Goal: Register for event/course

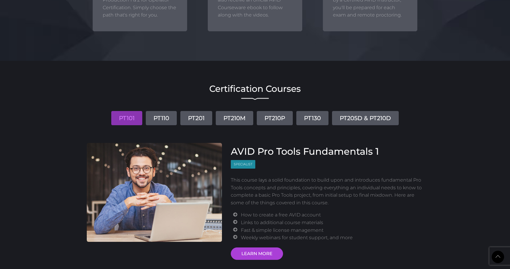
scroll to position [624, 0]
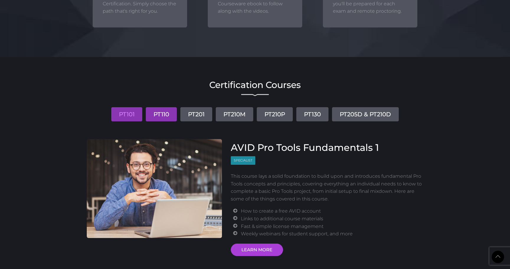
click at [167, 117] on link "PT110" at bounding box center [161, 114] width 31 height 14
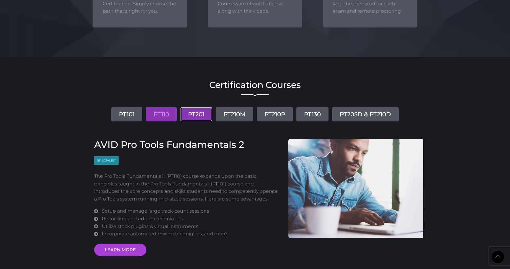
click at [194, 114] on link "PT201" at bounding box center [196, 114] width 32 height 14
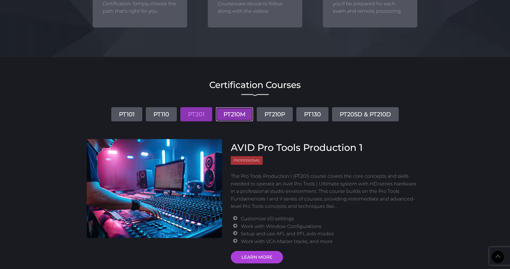
click at [238, 112] on link "PT210M" at bounding box center [234, 114] width 37 height 14
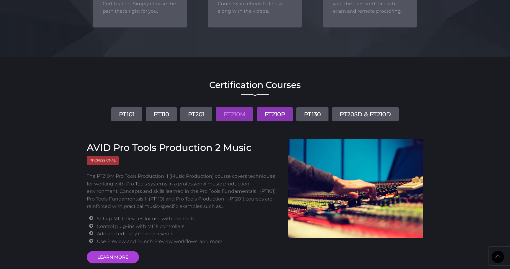
click at [270, 115] on link "PT210P" at bounding box center [275, 114] width 36 height 14
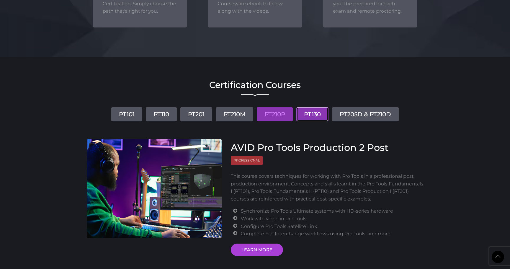
click at [319, 112] on link "PT130" at bounding box center [312, 114] width 32 height 14
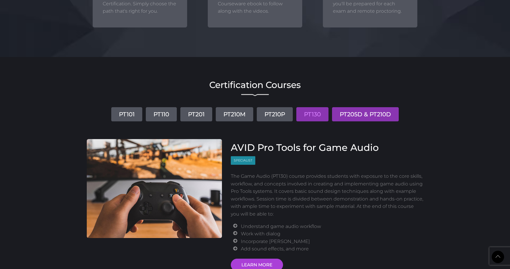
click at [362, 114] on link "PT205D & PT210D" at bounding box center [365, 114] width 67 height 14
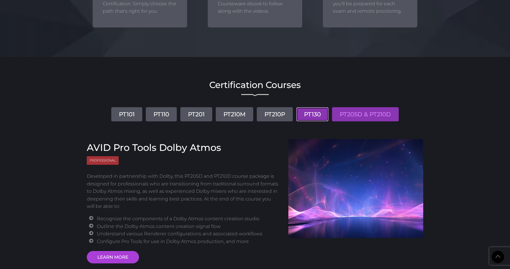
click at [309, 116] on link "PT130" at bounding box center [312, 114] width 32 height 14
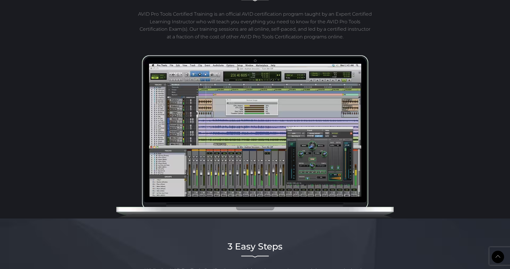
scroll to position [0, 0]
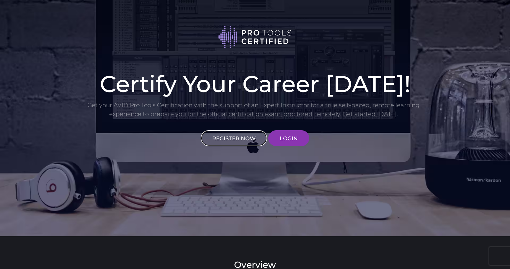
click at [237, 137] on link "REGISTER NOW" at bounding box center [234, 138] width 66 height 16
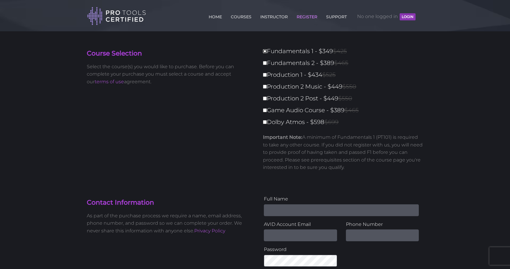
click at [265, 52] on input "Fundamentals 1 - $349 $425" at bounding box center [265, 51] width 4 height 4
checkbox input "true"
type input "349"
click at [264, 65] on input "Fundamentals 2 - $389 $465" at bounding box center [265, 63] width 4 height 4
checkbox input "true"
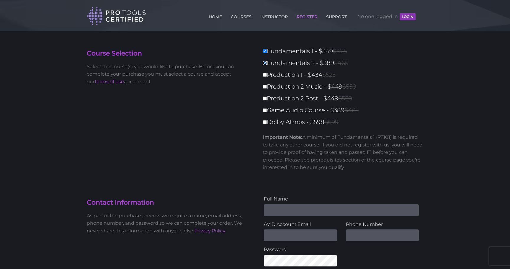
type input "738"
click at [267, 63] on label "Fundamentals 2 - $389 $465" at bounding box center [345, 63] width 164 height 10
click at [267, 63] on input "Fundamentals 2 - $389 $465" at bounding box center [265, 63] width 4 height 4
checkbox input "false"
type input "349"
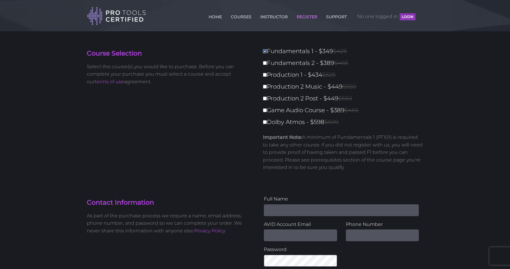
click at [266, 51] on input "Fundamentals 1 - $349 $425" at bounding box center [265, 51] width 4 height 4
checkbox input "false"
type input "0"
click at [216, 17] on link "HOME" at bounding box center [215, 15] width 16 height 9
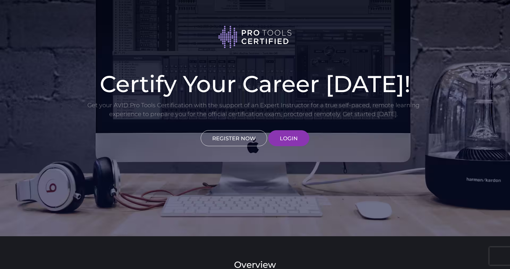
click at [244, 142] on link "REGISTER NOW" at bounding box center [234, 138] width 66 height 16
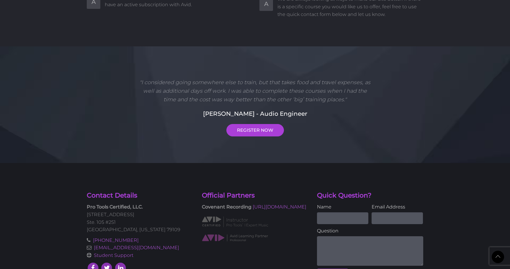
scroll to position [1506, 0]
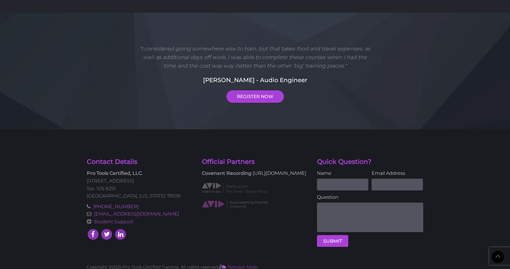
click at [252, 175] on link "[URL][DOMAIN_NAME]" at bounding box center [279, 173] width 54 height 6
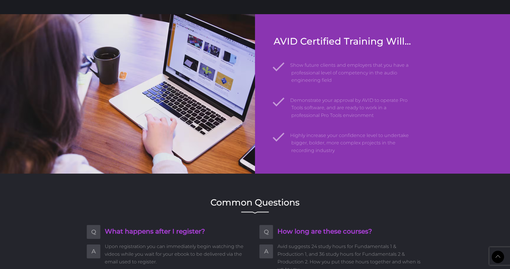
scroll to position [803, 0]
